Goal: Check status: Check status

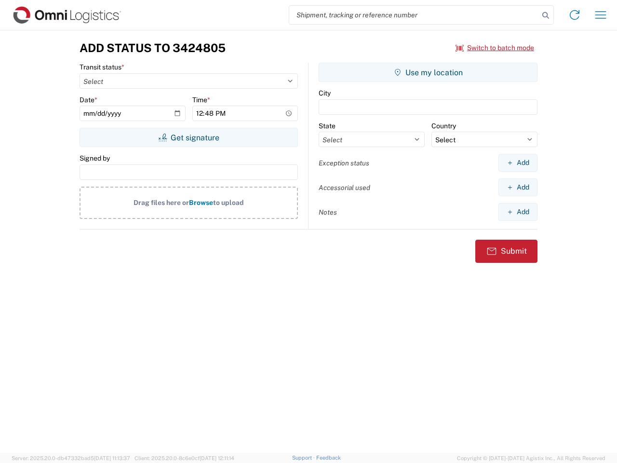
click at [414, 15] on input "search" at bounding box center [414, 15] width 250 height 18
click at [546, 15] on icon at bounding box center [545, 15] width 13 height 13
click at [575, 15] on icon at bounding box center [574, 14] width 15 height 15
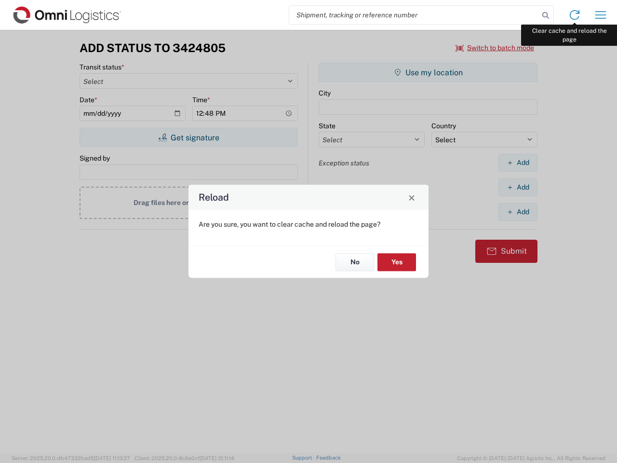
click at [601, 15] on div "Reload Are you sure, you want to clear cache and reload the page? No Yes" at bounding box center [308, 231] width 617 height 463
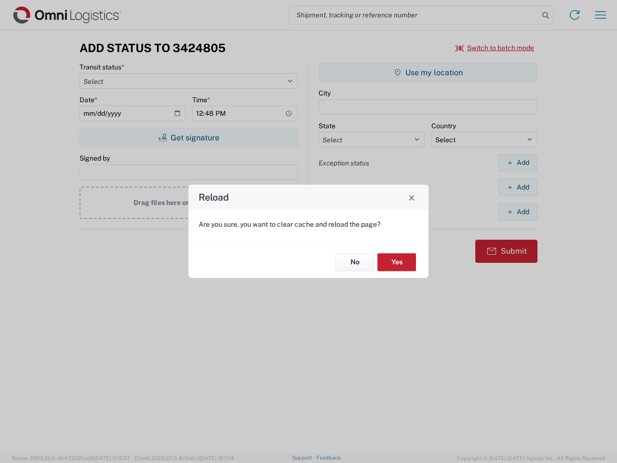
click at [495, 48] on div "Reload Are you sure, you want to clear cache and reload the page? No Yes" at bounding box center [308, 231] width 617 height 463
click at [189, 137] on div "Reload Are you sure, you want to clear cache and reload the page? No Yes" at bounding box center [308, 231] width 617 height 463
click at [428, 72] on div "Reload Are you sure, you want to clear cache and reload the page? No Yes" at bounding box center [308, 231] width 617 height 463
click at [518, 162] on div "Reload Are you sure, you want to clear cache and reload the page? No Yes" at bounding box center [308, 231] width 617 height 463
click at [518, 187] on div "Reload Are you sure, you want to clear cache and reload the page? No Yes" at bounding box center [308, 231] width 617 height 463
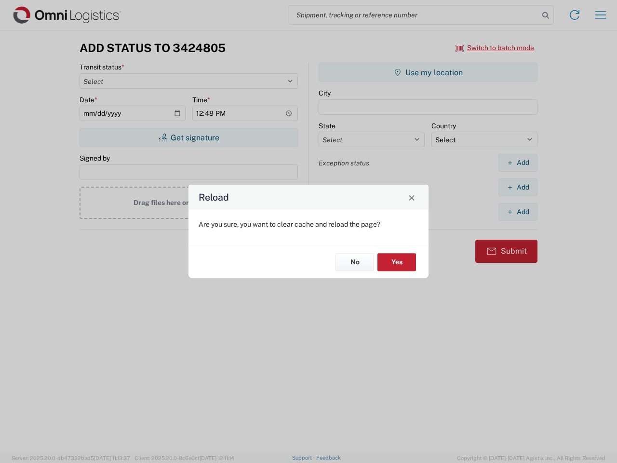
click at [518, 212] on div "Reload Are you sure, you want to clear cache and reload the page? No Yes" at bounding box center [308, 231] width 617 height 463
